Goal: Information Seeking & Learning: Find specific fact

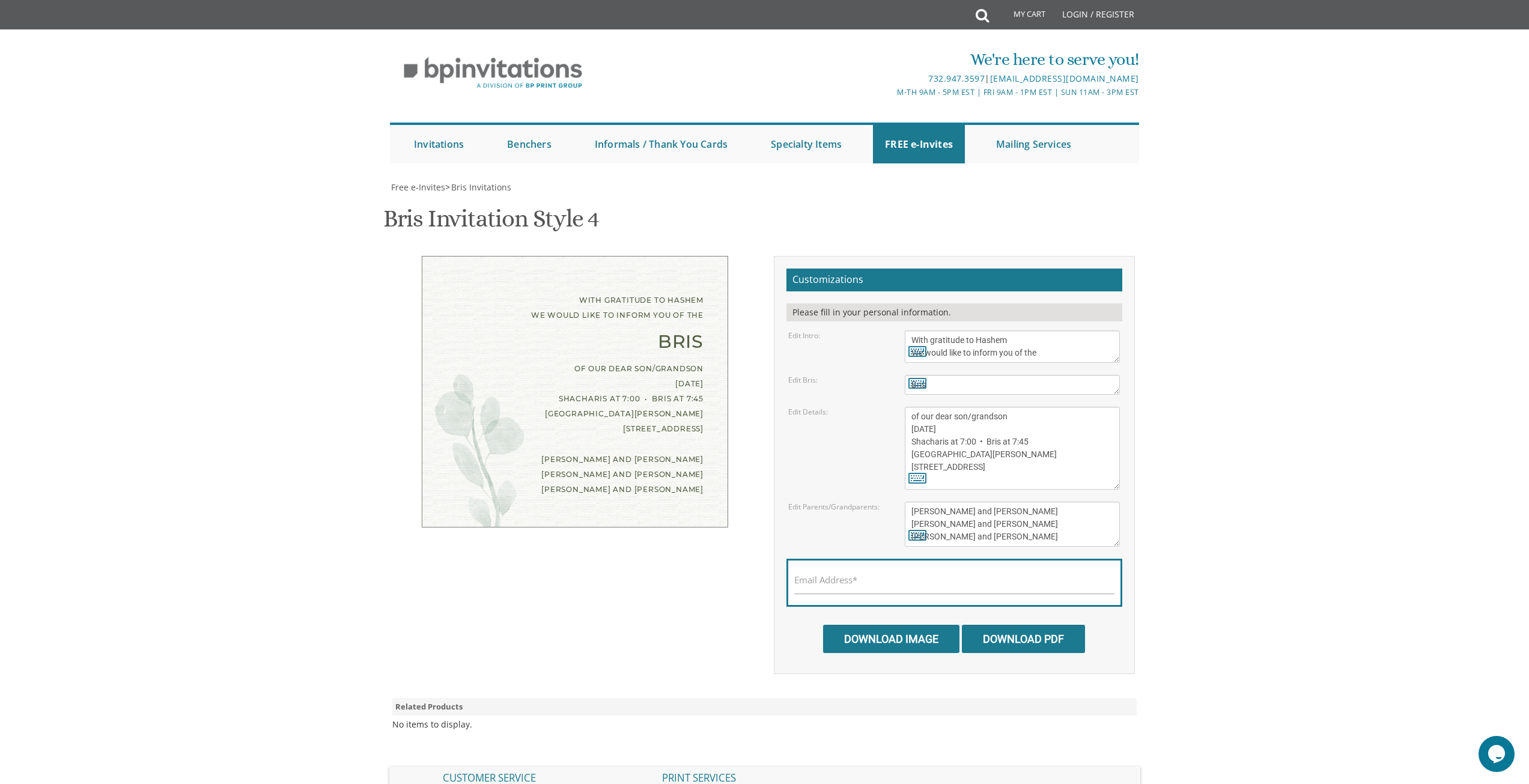
click at [592, 394] on div "of our dear son/grandson [DATE] Shacharis at 7:00 • Bris at 7:45 [GEOGRAPHIC_DA…" at bounding box center [574, 399] width 257 height 76
copy div "Shacharis at 7:00 • Bris at 7:45"
drag, startPoint x: 685, startPoint y: 391, endPoint x: 667, endPoint y: 398, distance: 19.3
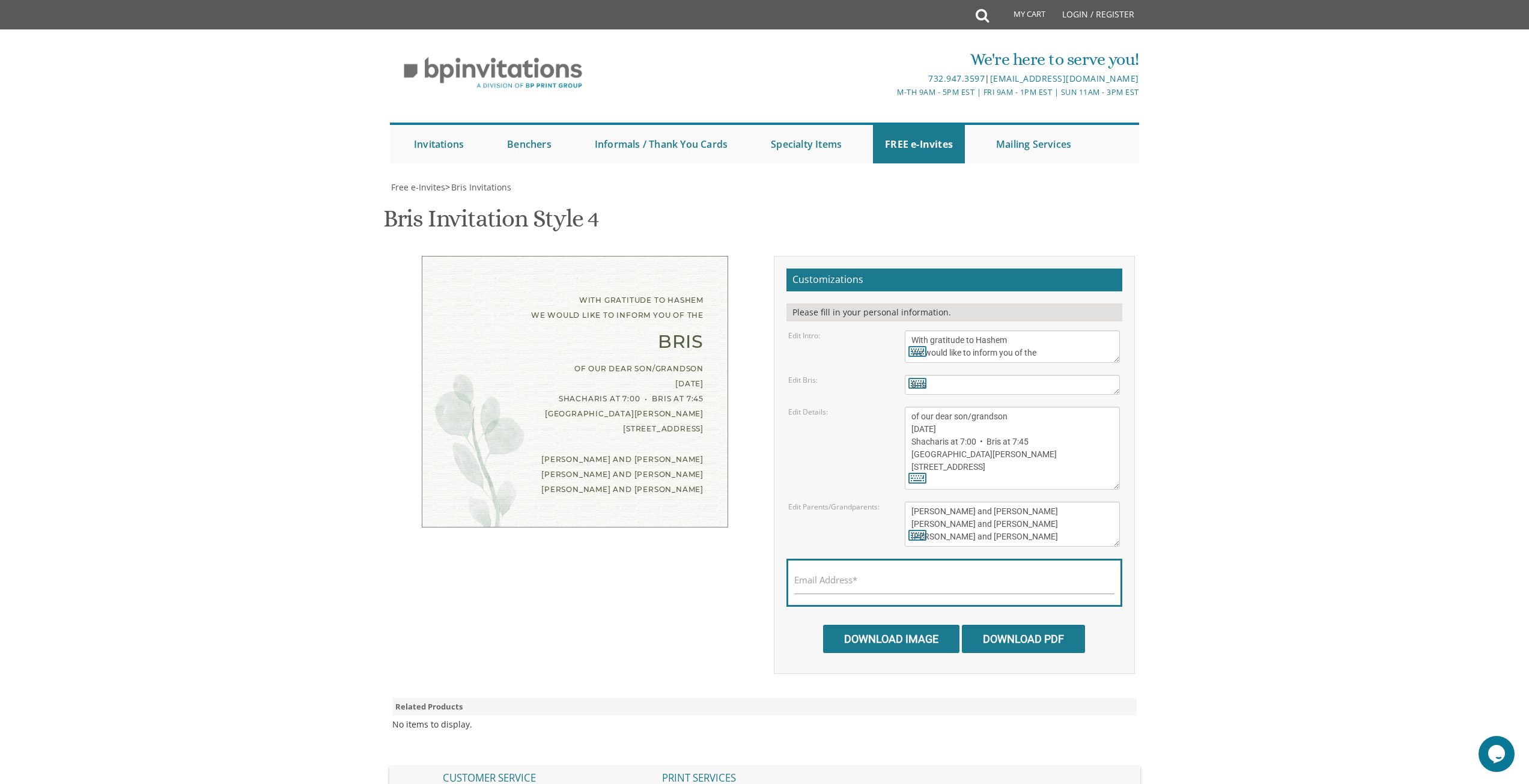
click at [667, 398] on div "of our dear son/grandson [DATE] Shacharis at 7:00 • Bris at 7:45 [GEOGRAPHIC_DA…" at bounding box center [574, 399] width 257 height 76
copy div "Bris"
click at [391, 409] on div "With gratitude to Hashem We would like to inform you of the Bris of our dear so…" at bounding box center [575, 399] width 379 height 287
drag, startPoint x: 483, startPoint y: 351, endPoint x: 535, endPoint y: 347, distance: 52.2
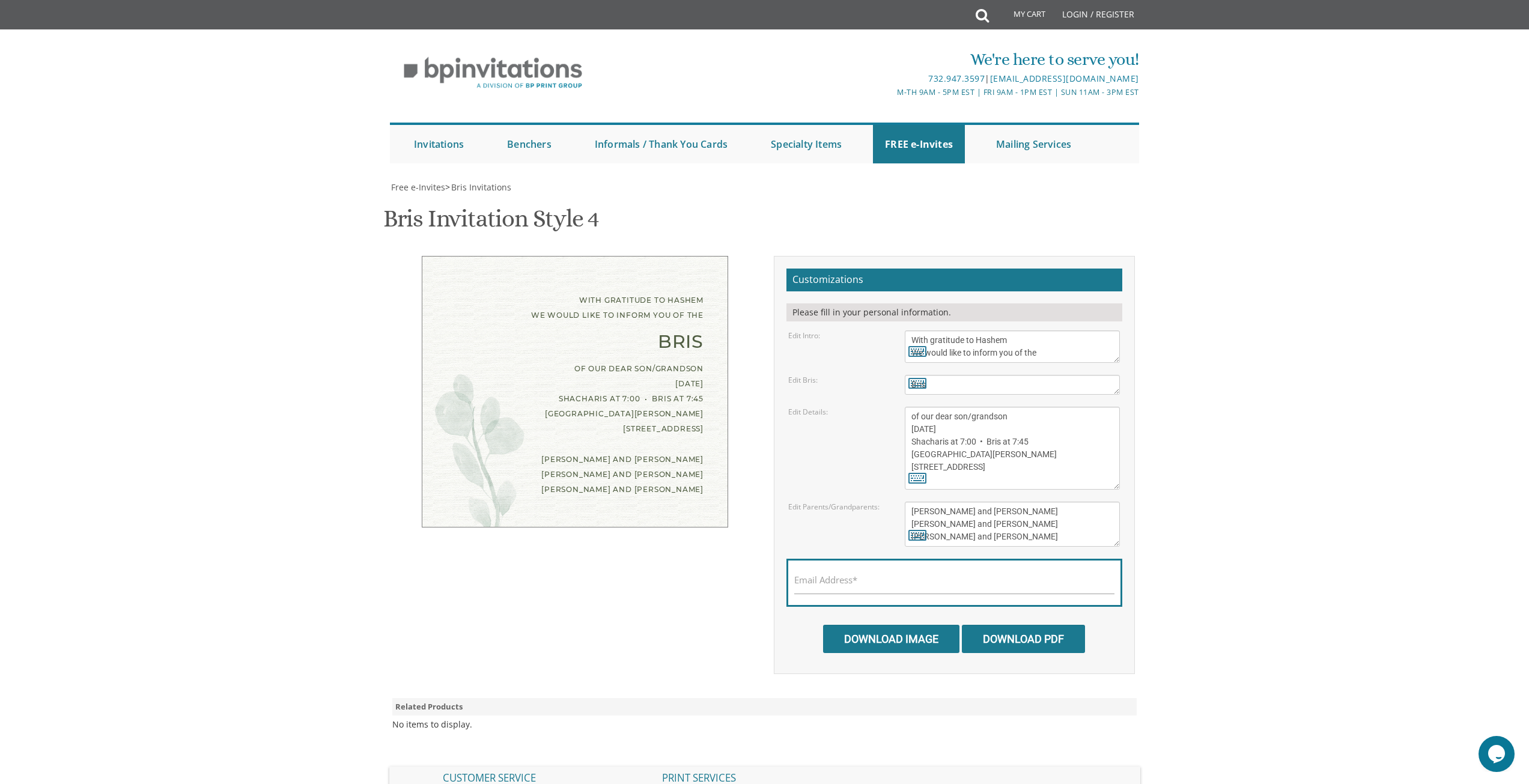
click at [535, 347] on div "With gratitude to Hashem We would like to inform you of the Bris of our dear so…" at bounding box center [575, 391] width 307 height 272
click at [532, 345] on div "Bris" at bounding box center [574, 341] width 257 height 15
drag, startPoint x: 647, startPoint y: 338, endPoint x: 557, endPoint y: 399, distance: 108.7
click at [557, 399] on div "of our dear son/grandson [DATE] Shacharis at 7:00 • Bris at 7:45 [GEOGRAPHIC_DA…" at bounding box center [574, 399] width 257 height 76
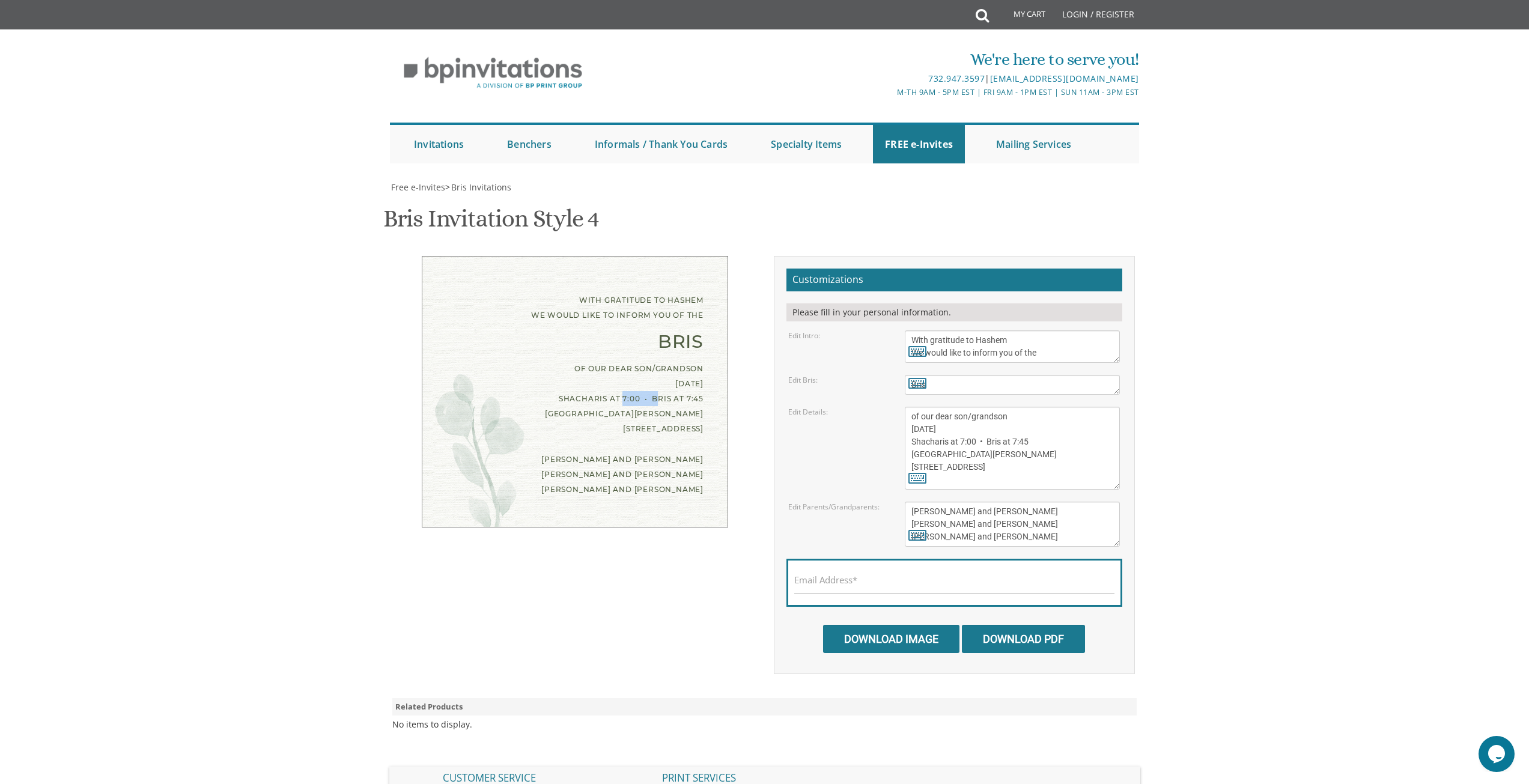
click at [526, 395] on div "of our dear son/grandson [DATE] Shacharis at 7:00 • Bris at 7:45 [GEOGRAPHIC_DA…" at bounding box center [574, 399] width 257 height 76
drag, startPoint x: 505, startPoint y: 365, endPoint x: 370, endPoint y: 504, distance: 193.8
click at [370, 504] on body "My Cart Total: View Cart Item(s) Submit My Cart Total: View Cart Item(s) Login …" at bounding box center [764, 496] width 1529 height 992
